Goal: Task Accomplishment & Management: Complete application form

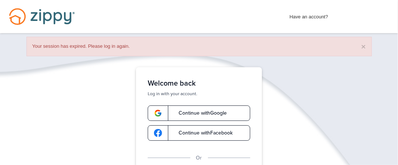
scroll to position [173, 0]
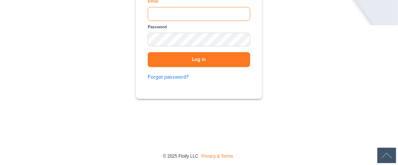
click at [231, 18] on input "Email" at bounding box center [199, 14] width 102 height 14
type input "**********"
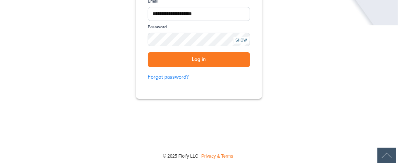
click at [241, 38] on div "SHOW" at bounding box center [241, 40] width 16 height 7
click at [211, 60] on button "Log in" at bounding box center [199, 59] width 102 height 15
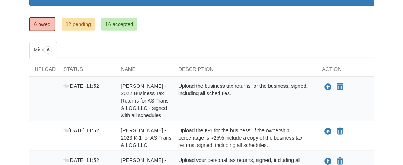
scroll to position [107, 0]
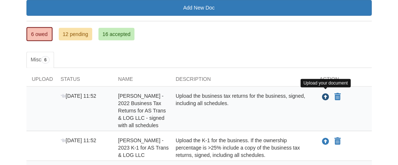
click at [327, 96] on icon "Upload James Asmathe - 2022 Business Tax Returns for AS Trans & LOG LLC - signe…" at bounding box center [325, 97] width 7 height 7
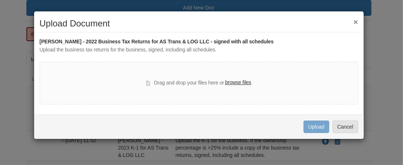
click at [234, 81] on label "browse files" at bounding box center [238, 83] width 26 height 8
click at [0, 0] on input "browse files" at bounding box center [0, 0] width 0 height 0
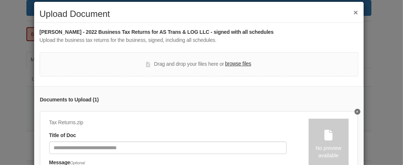
scroll to position [8, 0]
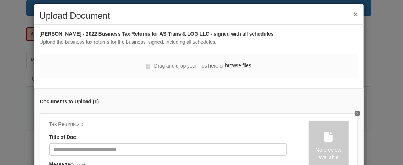
click at [354, 15] on button "×" at bounding box center [356, 14] width 4 height 8
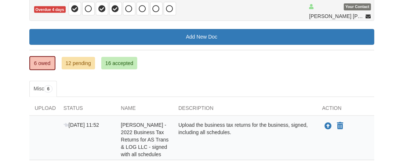
scroll to position [89, 0]
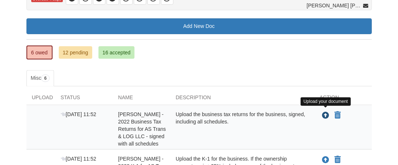
click at [325, 112] on icon "Upload James Asmathe - 2022 Business Tax Returns for AS Trans & LOG LLC - signe…" at bounding box center [325, 115] width 7 height 7
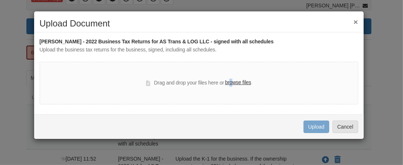
drag, startPoint x: 230, startPoint y: 86, endPoint x: 232, endPoint y: 83, distance: 4.2
click at [232, 83] on label "browse files" at bounding box center [238, 83] width 26 height 8
click at [238, 82] on label "browse files" at bounding box center [238, 83] width 26 height 8
click at [0, 0] on input "browse files" at bounding box center [0, 0] width 0 height 0
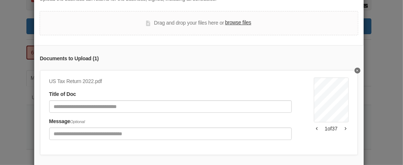
scroll to position [53, 0]
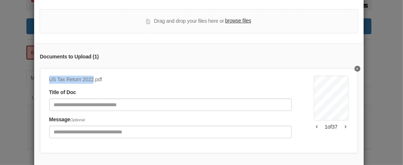
drag, startPoint x: 46, startPoint y: 76, endPoint x: 90, endPoint y: 78, distance: 44.5
click at [90, 78] on div "US Tax Return 2022.pdf" at bounding box center [170, 80] width 243 height 8
copy div "US Tax Return 2022"
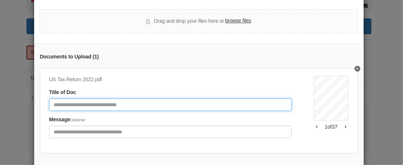
click at [92, 107] on input "Document Title" at bounding box center [170, 104] width 243 height 12
paste input "**********"
type input "**********"
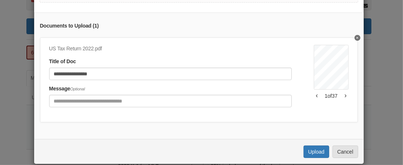
scroll to position [94, 0]
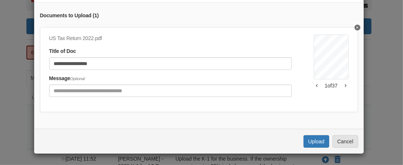
click at [345, 84] on icon "button" at bounding box center [346, 86] width 2 height 4
click at [316, 84] on icon "button" at bounding box center [317, 86] width 2 height 4
click at [321, 145] on button "Upload" at bounding box center [317, 141] width 26 height 12
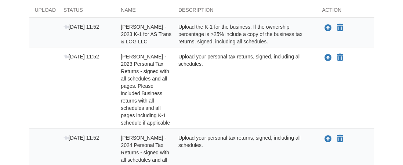
scroll to position [182, 0]
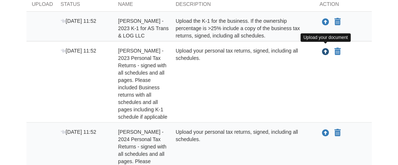
click at [325, 48] on icon "Upload James Asmathe - 2023 Personal Tax Returns - signed with all schedules an…" at bounding box center [325, 51] width 7 height 7
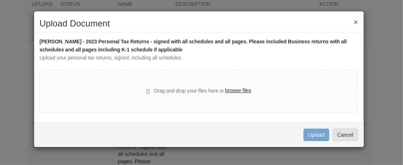
click at [232, 91] on label "browse files" at bounding box center [238, 91] width 26 height 8
click at [0, 0] on input "browse files" at bounding box center [0, 0] width 0 height 0
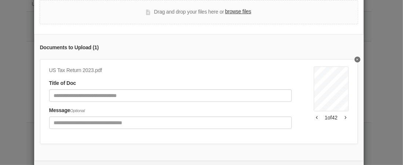
scroll to position [72, 0]
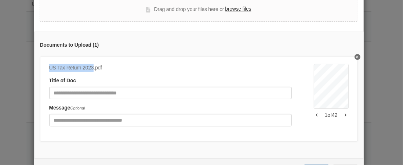
drag, startPoint x: 90, startPoint y: 66, endPoint x: 47, endPoint y: 68, distance: 43.0
click at [49, 68] on div "US Tax Return 2023.pdf" at bounding box center [170, 68] width 243 height 8
copy div "US Tax Return 2023"
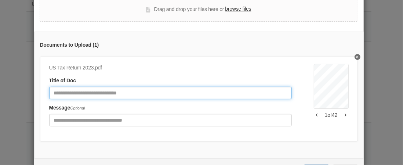
click at [64, 92] on input "Document Title" at bounding box center [170, 93] width 243 height 12
paste input "**********"
type input "**********"
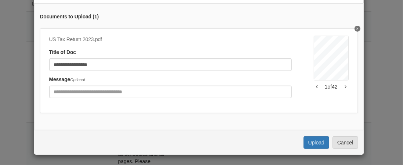
scroll to position [103, 0]
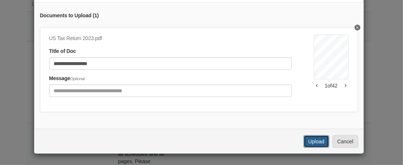
click at [322, 139] on button "Upload" at bounding box center [317, 141] width 26 height 12
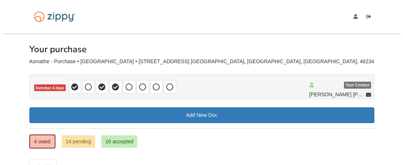
scroll to position [182, 0]
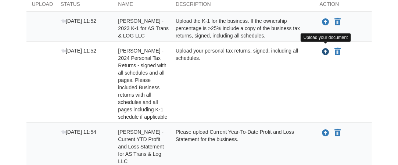
click at [324, 52] on icon "Upload James Asmathe - 2024 Personal Tax Returns - signed with all schedules an…" at bounding box center [325, 51] width 7 height 7
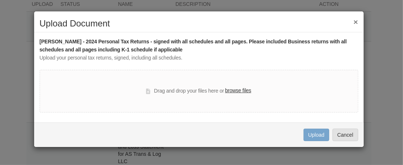
click at [241, 89] on label "browse files" at bounding box center [238, 91] width 26 height 8
click at [0, 0] on input "browse files" at bounding box center [0, 0] width 0 height 0
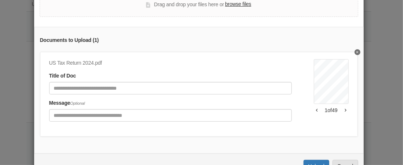
scroll to position [85, 0]
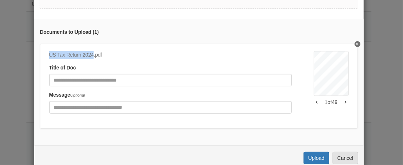
drag, startPoint x: 90, startPoint y: 55, endPoint x: 44, endPoint y: 57, distance: 46.3
click at [49, 57] on div "US Tax Return 2024.pdf" at bounding box center [170, 55] width 243 height 8
copy div "US Tax Return 2024"
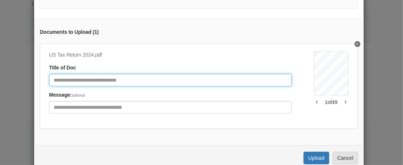
click at [63, 78] on input "Document Title" at bounding box center [170, 80] width 243 height 12
paste input "**********"
type input "**********"
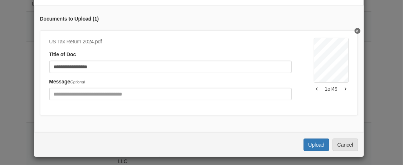
scroll to position [105, 0]
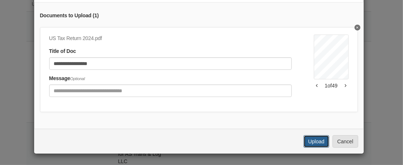
click at [318, 141] on button "Upload" at bounding box center [317, 141] width 26 height 12
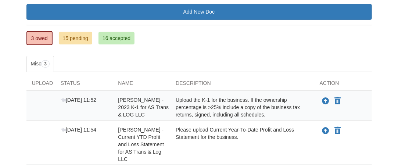
scroll to position [105, 0]
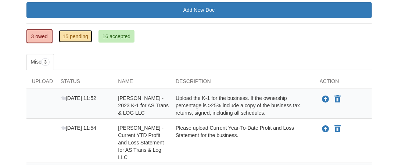
click at [83, 32] on link "15 pending" at bounding box center [75, 36] width 33 height 12
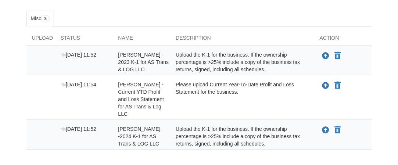
scroll to position [151, 0]
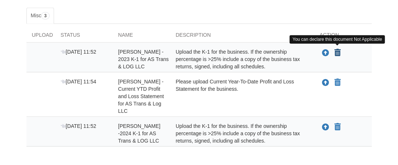
click at [336, 53] on icon "Declare James Asmathe - 2023 K-1 for AS Trans & LOG LLC not applicable" at bounding box center [338, 52] width 6 height 7
type input "**********"
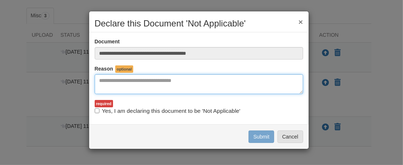
click at [208, 86] on textarea "Reasons Why" at bounding box center [199, 84] width 209 height 20
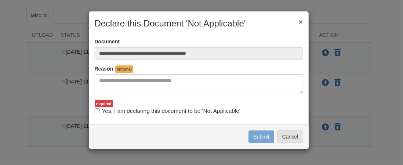
click at [302, 21] on button "×" at bounding box center [301, 22] width 4 height 8
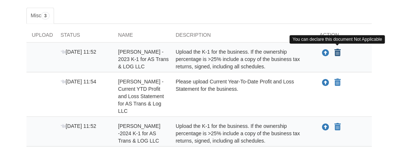
click at [339, 49] on icon "Declare James Asmathe - 2023 K-1 for AS Trans & LOG LLC not applicable" at bounding box center [338, 52] width 6 height 7
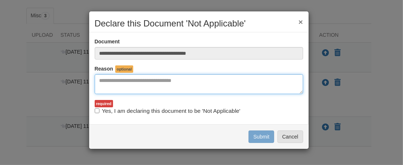
click at [167, 85] on textarea "Reasons Why" at bounding box center [199, 84] width 209 height 20
type textarea "*"
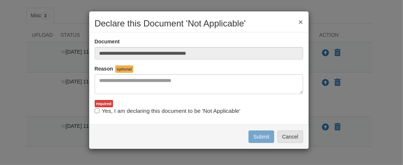
click at [299, 20] on button "×" at bounding box center [301, 22] width 4 height 8
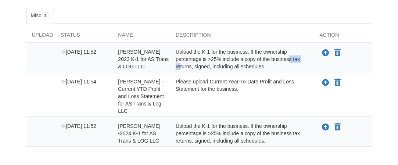
drag, startPoint x: 272, startPoint y: 57, endPoint x: 292, endPoint y: 59, distance: 20.0
click at [292, 59] on div "Upload the K-1 for the business. If the ownership percentage is >25% include a …" at bounding box center [242, 59] width 144 height 22
copy div "business"
click at [325, 53] on icon "Upload James Asmathe - 2023 K-1 for AS Trans & LOG LLC" at bounding box center [325, 53] width 7 height 7
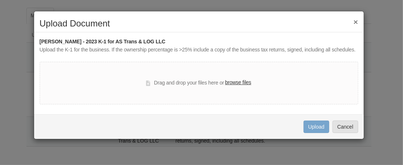
click at [354, 20] on button "×" at bounding box center [356, 22] width 4 height 8
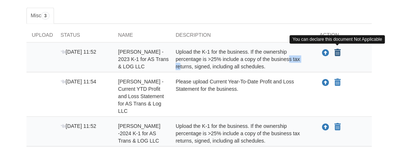
click at [336, 51] on icon "Declare James Asmathe - 2023 K-1 for AS Trans & LOG LLC not applicable" at bounding box center [338, 52] width 6 height 7
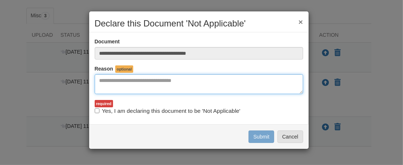
drag, startPoint x: 172, startPoint y: 81, endPoint x: 155, endPoint y: 83, distance: 17.4
click at [155, 83] on textarea "Reasons Why" at bounding box center [199, 84] width 209 height 20
drag, startPoint x: 185, startPoint y: 80, endPoint x: 108, endPoint y: 86, distance: 77.3
click at [108, 86] on textarea "**********" at bounding box center [199, 84] width 209 height 20
click at [200, 83] on textarea "**********" at bounding box center [199, 84] width 209 height 20
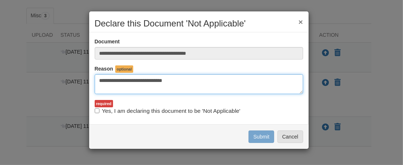
drag, startPoint x: 129, startPoint y: 81, endPoint x: 100, endPoint y: 83, distance: 29.1
click at [100, 83] on textarea "**********" at bounding box center [199, 84] width 209 height 20
click at [155, 86] on textarea "**********" at bounding box center [199, 84] width 209 height 20
drag, startPoint x: 203, startPoint y: 80, endPoint x: 102, endPoint y: 83, distance: 100.7
click at [102, 83] on textarea "**********" at bounding box center [199, 84] width 209 height 20
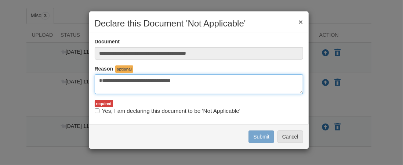
type textarea "**********"
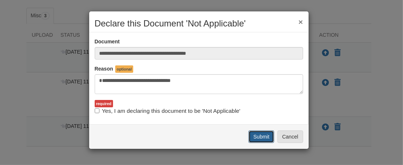
click at [263, 134] on button "Submit" at bounding box center [262, 136] width 26 height 12
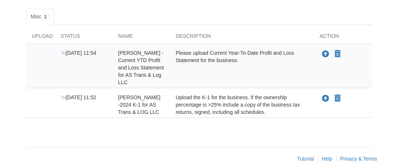
scroll to position [151, 0]
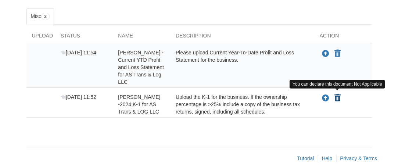
click at [337, 94] on icon "Declare James Asmathe -2024 K-1 for AS Trans & LOG LLC not applicable" at bounding box center [338, 97] width 6 height 7
type input "**********"
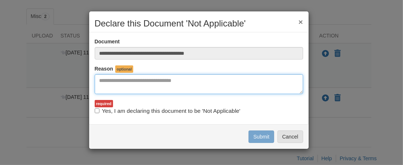
click at [167, 78] on textarea "Reasons Why" at bounding box center [199, 84] width 209 height 20
paste textarea "**********"
type textarea "**********"
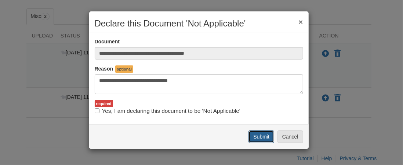
click at [252, 136] on button "Submit" at bounding box center [262, 136] width 26 height 12
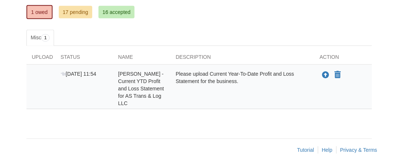
scroll to position [130, 0]
